Goal: Task Accomplishment & Management: Manage account settings

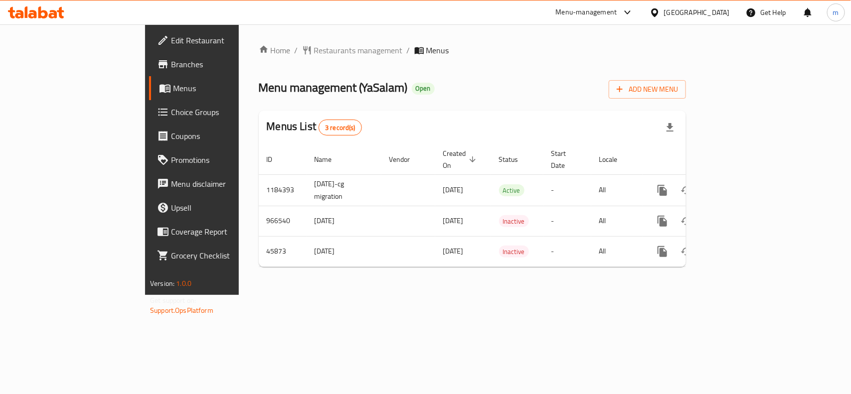
click at [171, 116] on span "Choice Groups" at bounding box center [225, 112] width 108 height 12
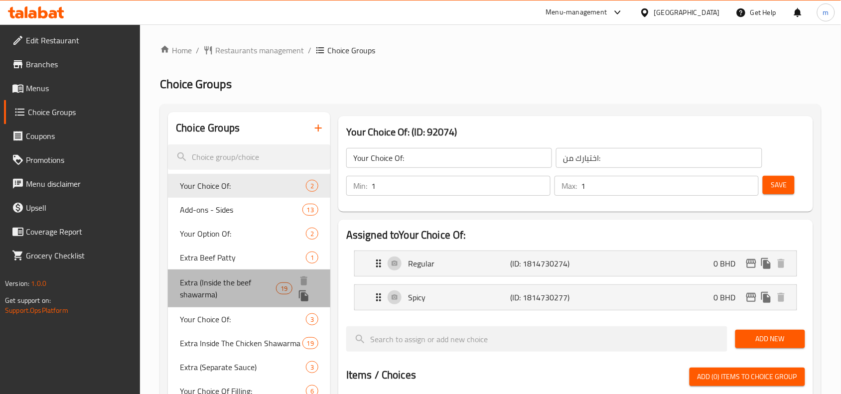
click at [226, 282] on span "Extra (Inside the beef shawarma)" at bounding box center [228, 289] width 96 height 24
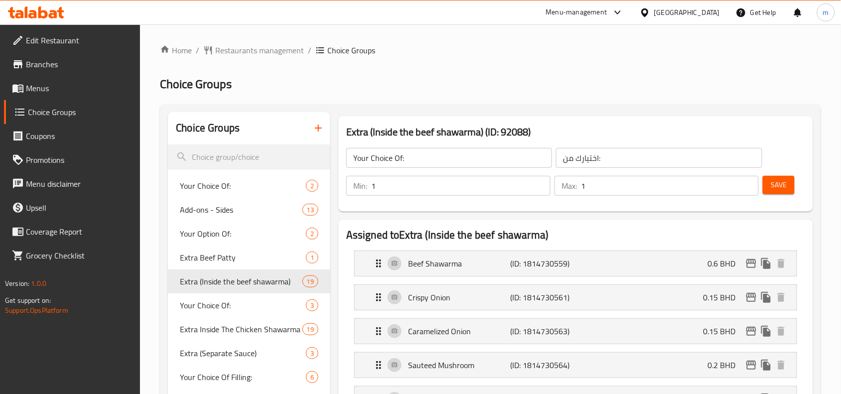
type input "Extra (Inside the beef shawarma)"
type input "إكسترا (داخل شاورما اللحم)"
type input "0"
type input "19"
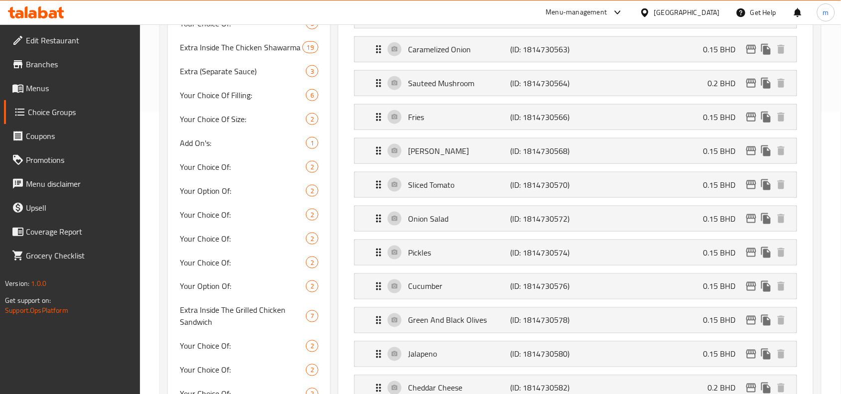
scroll to position [125, 0]
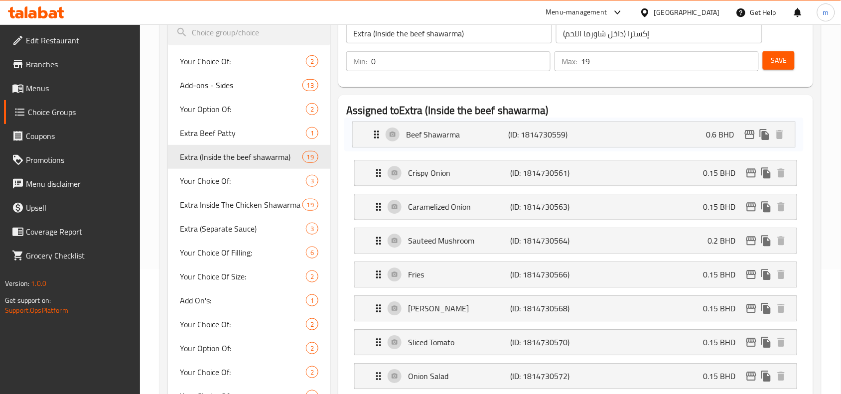
drag, startPoint x: 820, startPoint y: 132, endPoint x: 516, endPoint y: 162, distance: 305.4
drag, startPoint x: 344, startPoint y: 132, endPoint x: 352, endPoint y: 178, distance: 46.9
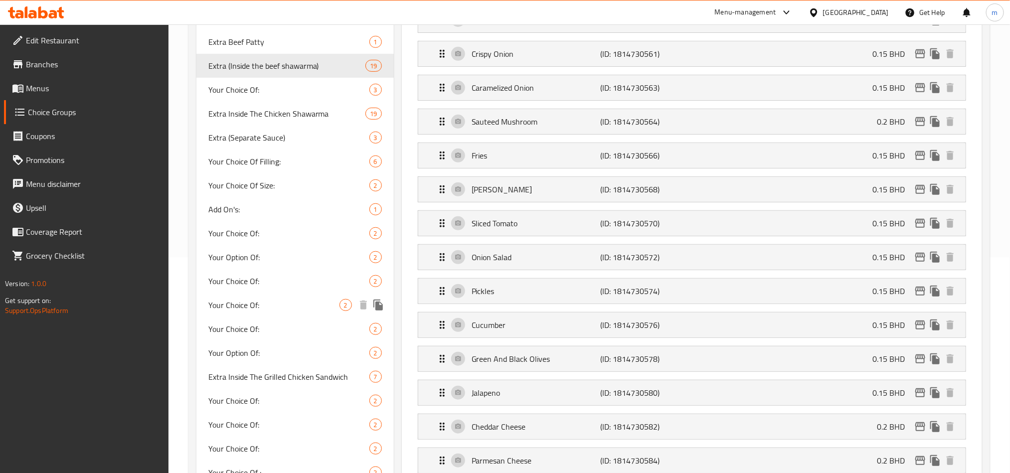
scroll to position [0, 0]
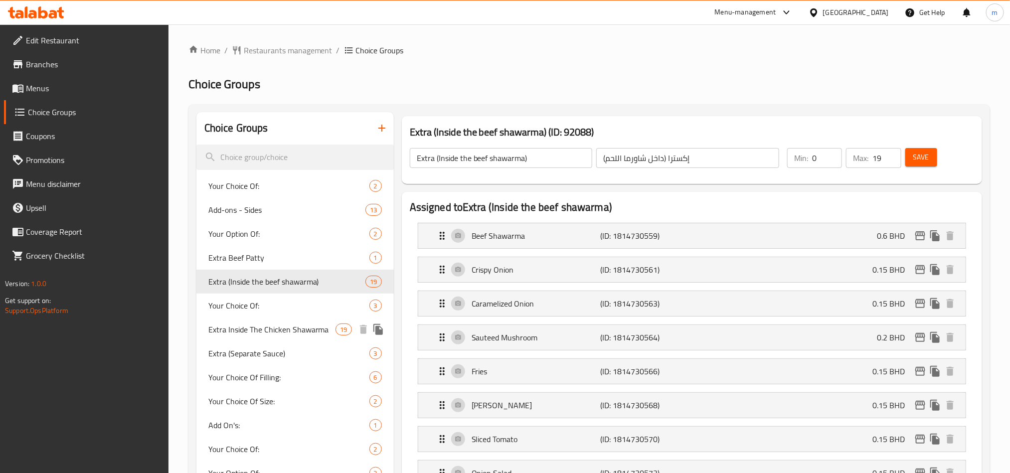
click at [250, 326] on span "Extra Inside The Chicken Shawarma" at bounding box center [272, 329] width 128 height 12
type input "Extra Inside The Chicken Shawarma"
type input "إكسترا داخل شاوارما الدجاج"
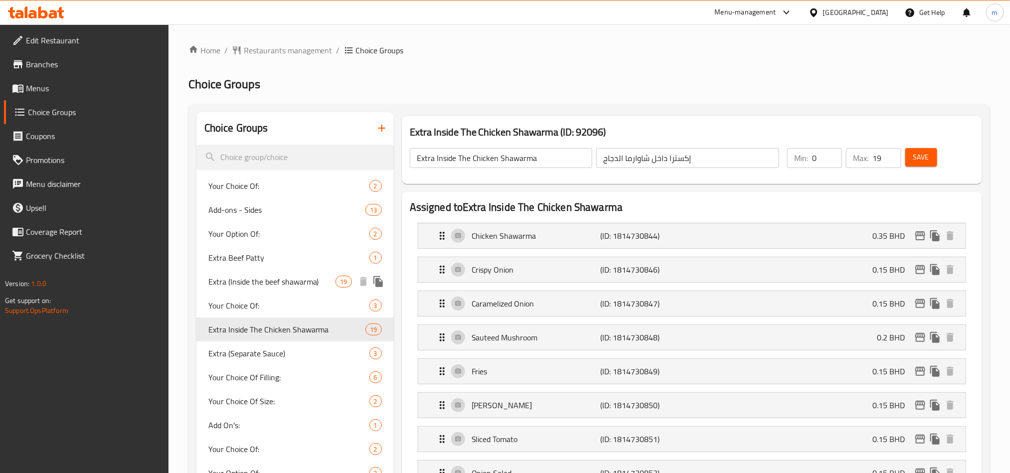
click at [268, 280] on span "Extra (Inside the beef shawarma)" at bounding box center [272, 282] width 128 height 12
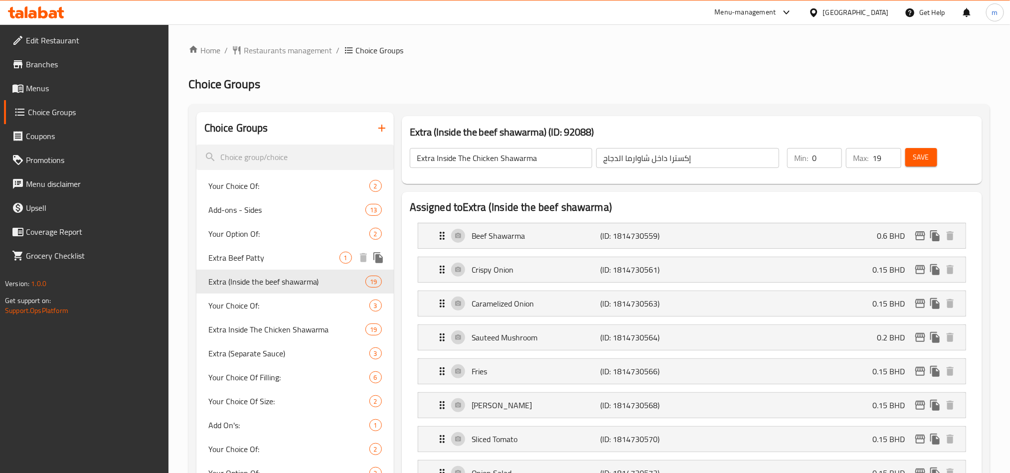
type input "Extra (Inside the beef shawarma)"
type input "إكسترا (داخل شاورما اللحم)"
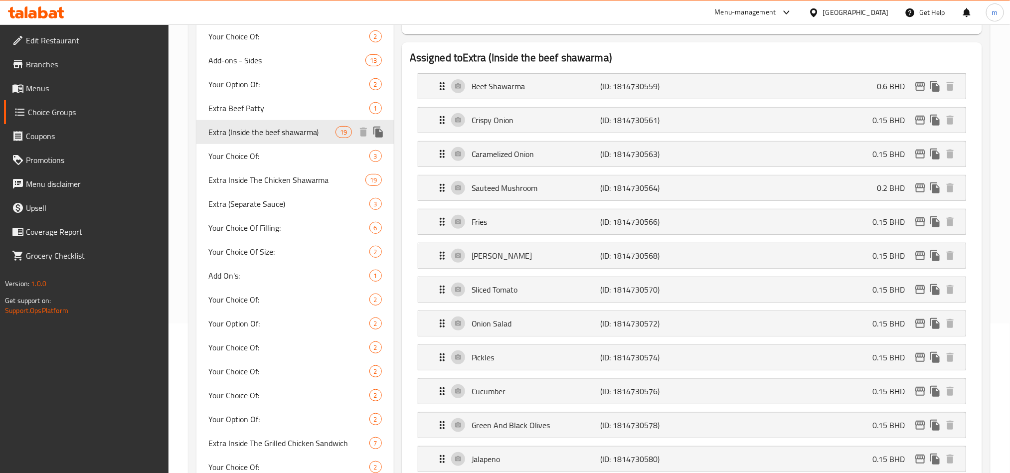
scroll to position [299, 0]
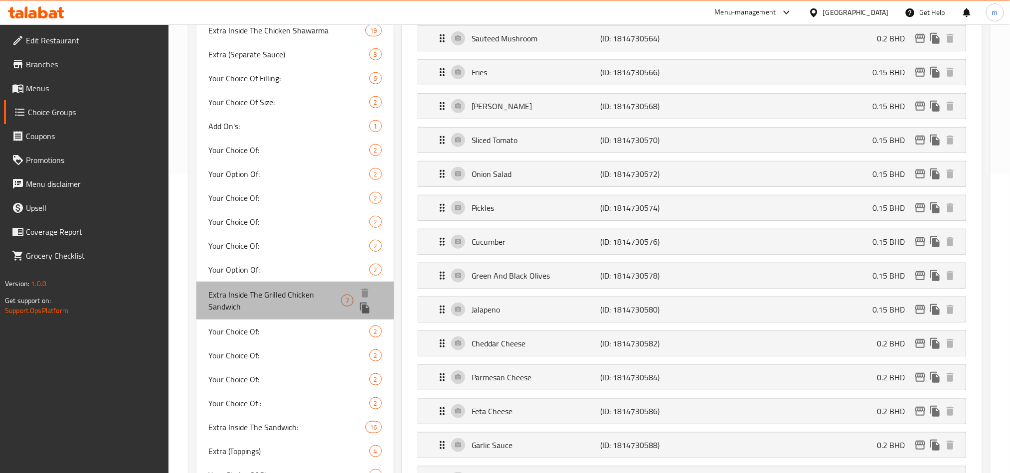
click at [291, 298] on span "Extra Inside The Grilled Chicken Sandwich" at bounding box center [274, 301] width 133 height 24
type input "Extra Inside The Grilled Chicken Sandwich"
type input "إكسترا داخل ساندويش الدجاج المشوي"
type input "7"
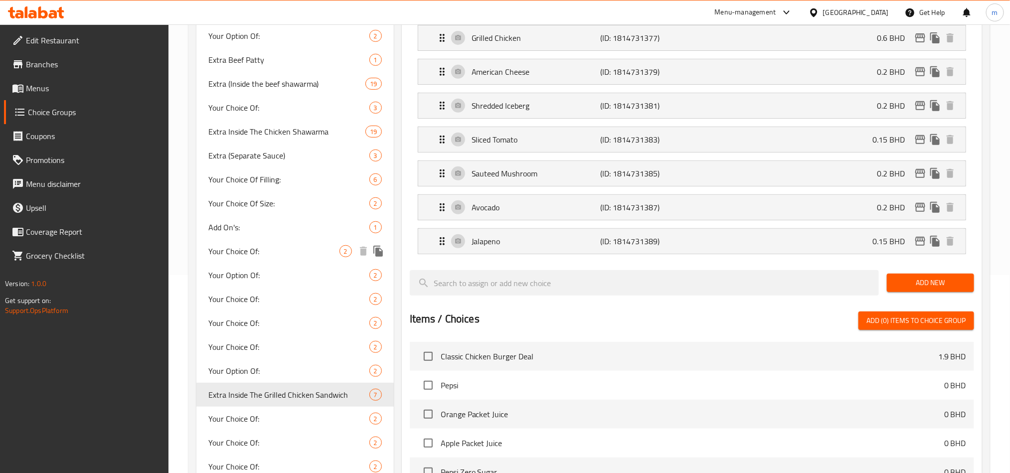
scroll to position [0, 0]
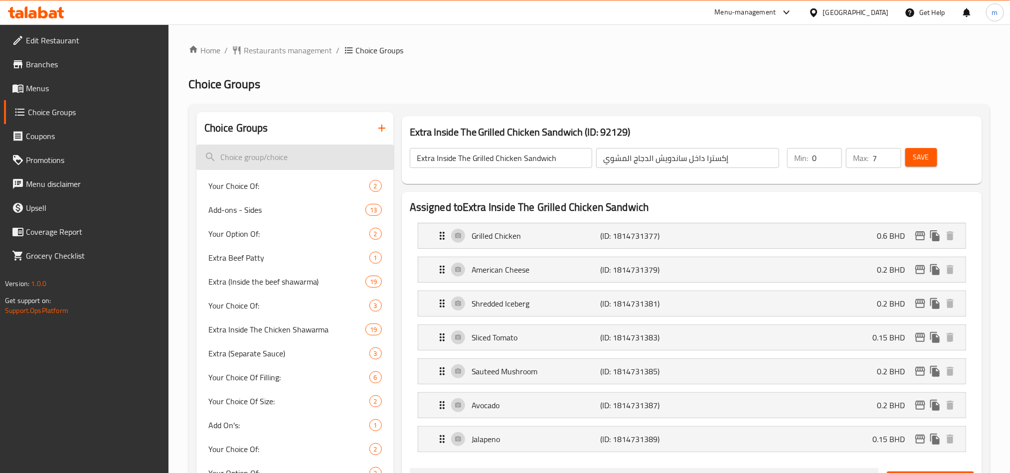
click at [268, 156] on input "search" at bounding box center [294, 157] width 197 height 25
paste input "Inside The Shawarma::"
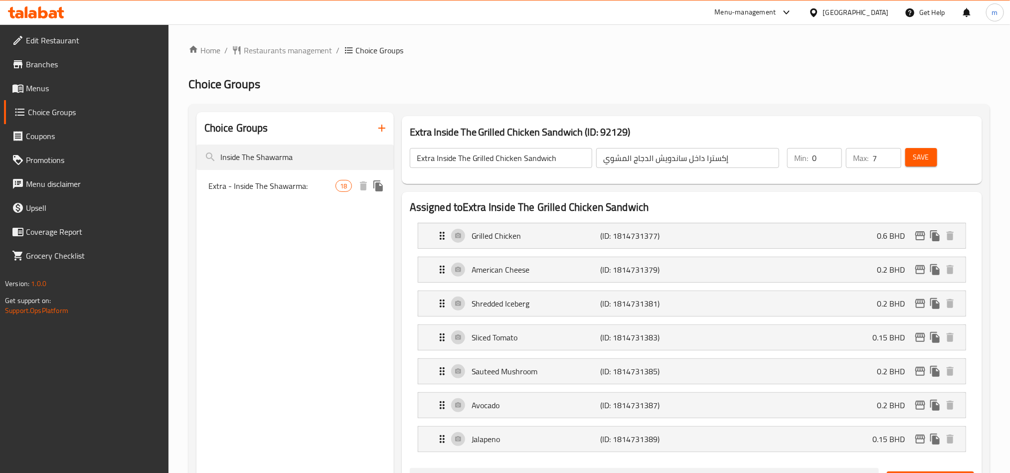
type input "Inside The Shawarma"
click at [287, 186] on span "Extra - Inside The Shawarma:" at bounding box center [272, 186] width 128 height 12
type input "Extra - Inside The Shawarma:"
type input "إضافي - داخل الشاورما:"
type input "18"
